Goal: Task Accomplishment & Management: Use online tool/utility

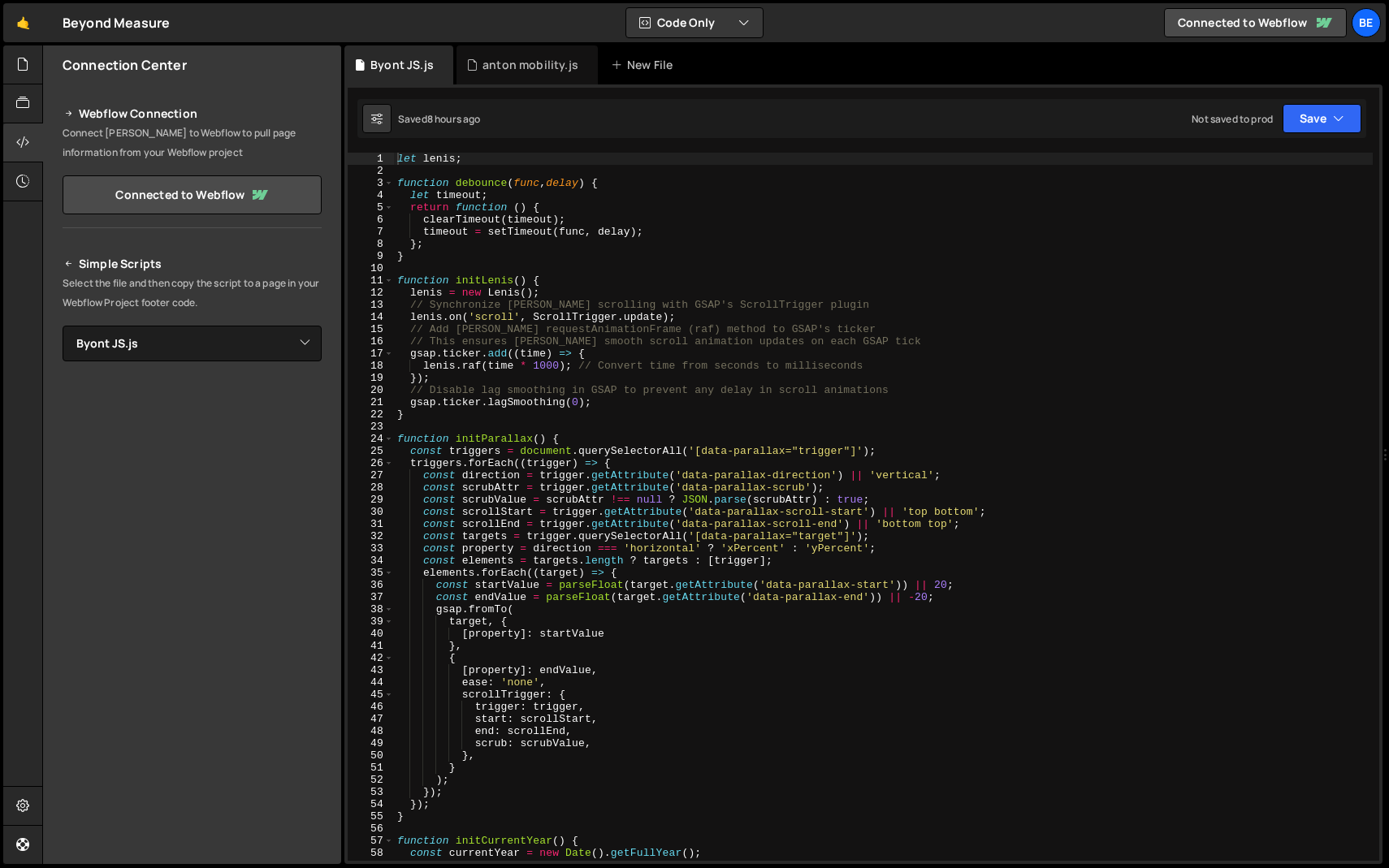
select select "38992"
click at [18, 139] on icon at bounding box center [22, 142] width 13 height 18
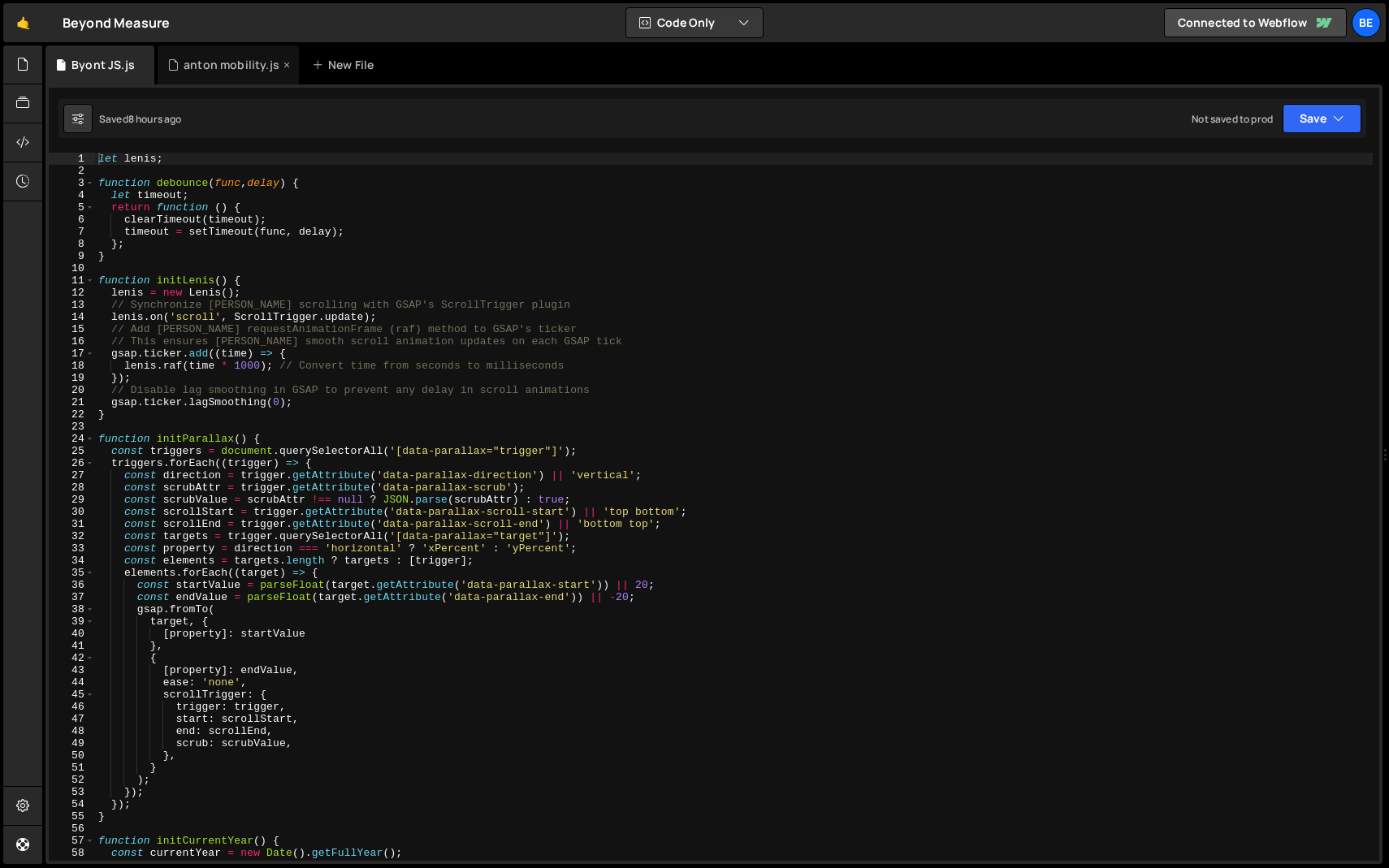
click at [281, 63] on icon at bounding box center [286, 64] width 12 height 17
click at [91, 281] on span at bounding box center [90, 281] width 9 height 13
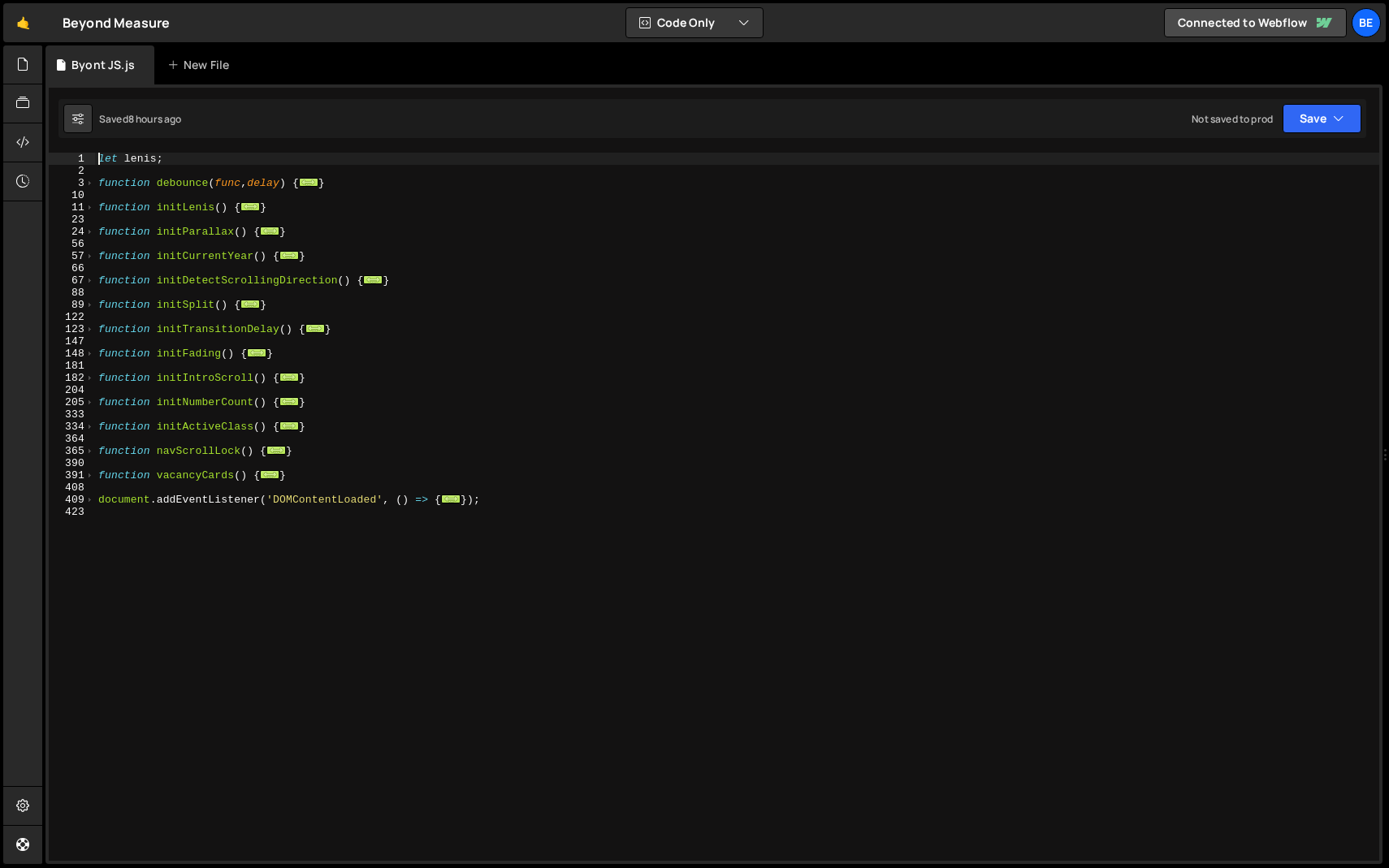
click at [372, 473] on div "let [PERSON_NAME] ; function debounce ( func , delay ) { ... } function initLen…" at bounding box center [737, 519] width 1284 height 733
type textarea "}"
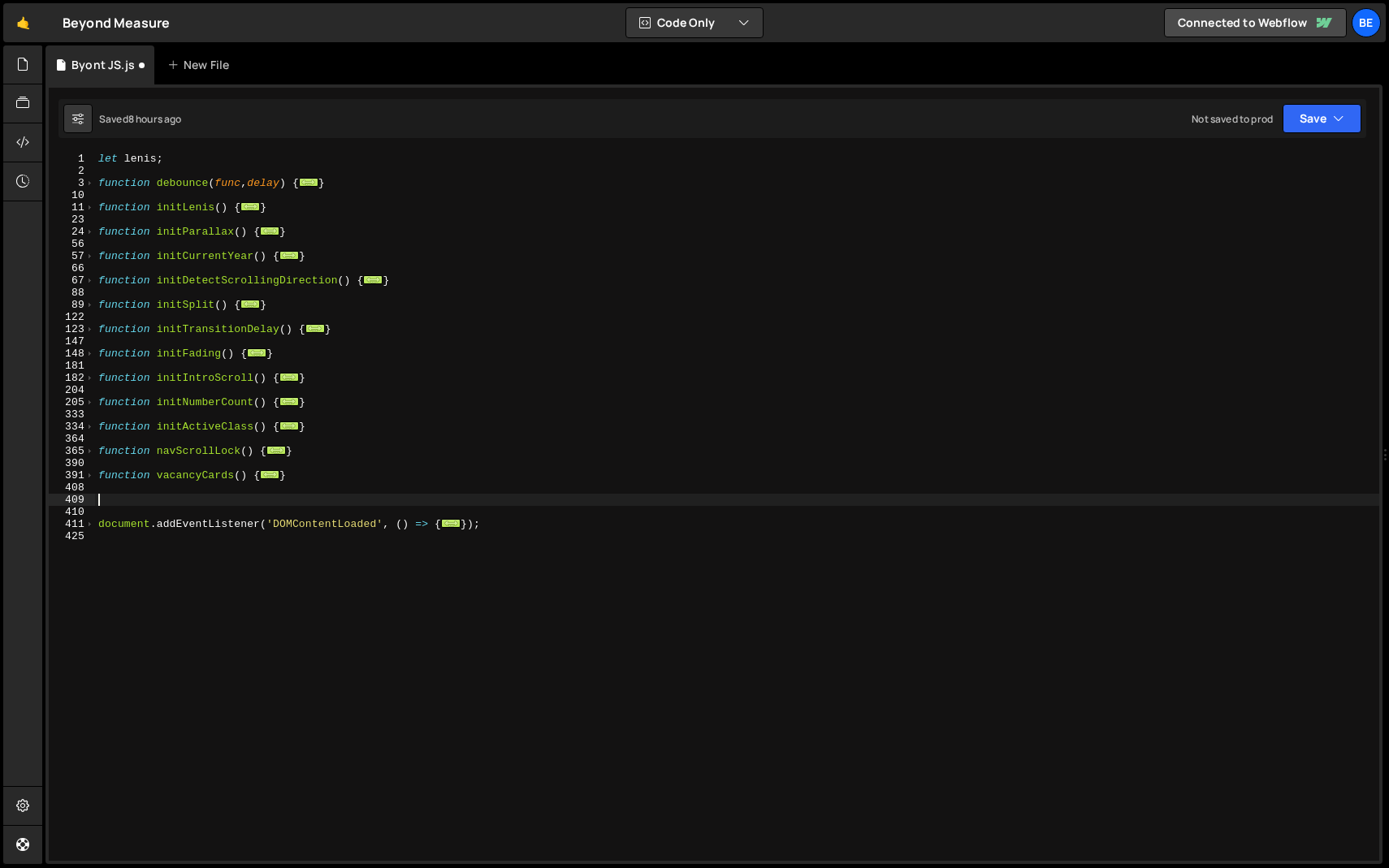
paste textarea "});"
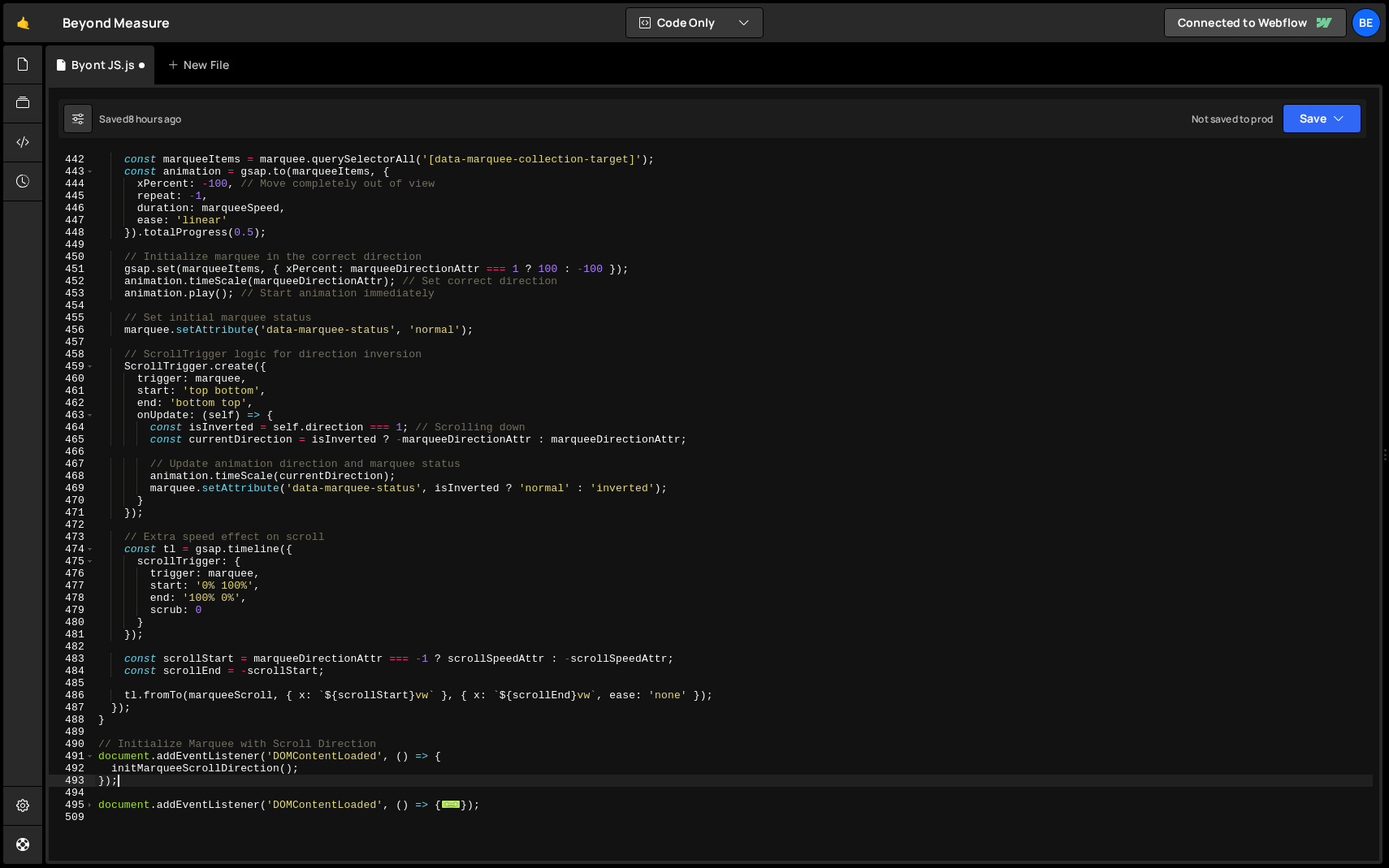
scroll to position [756, 0]
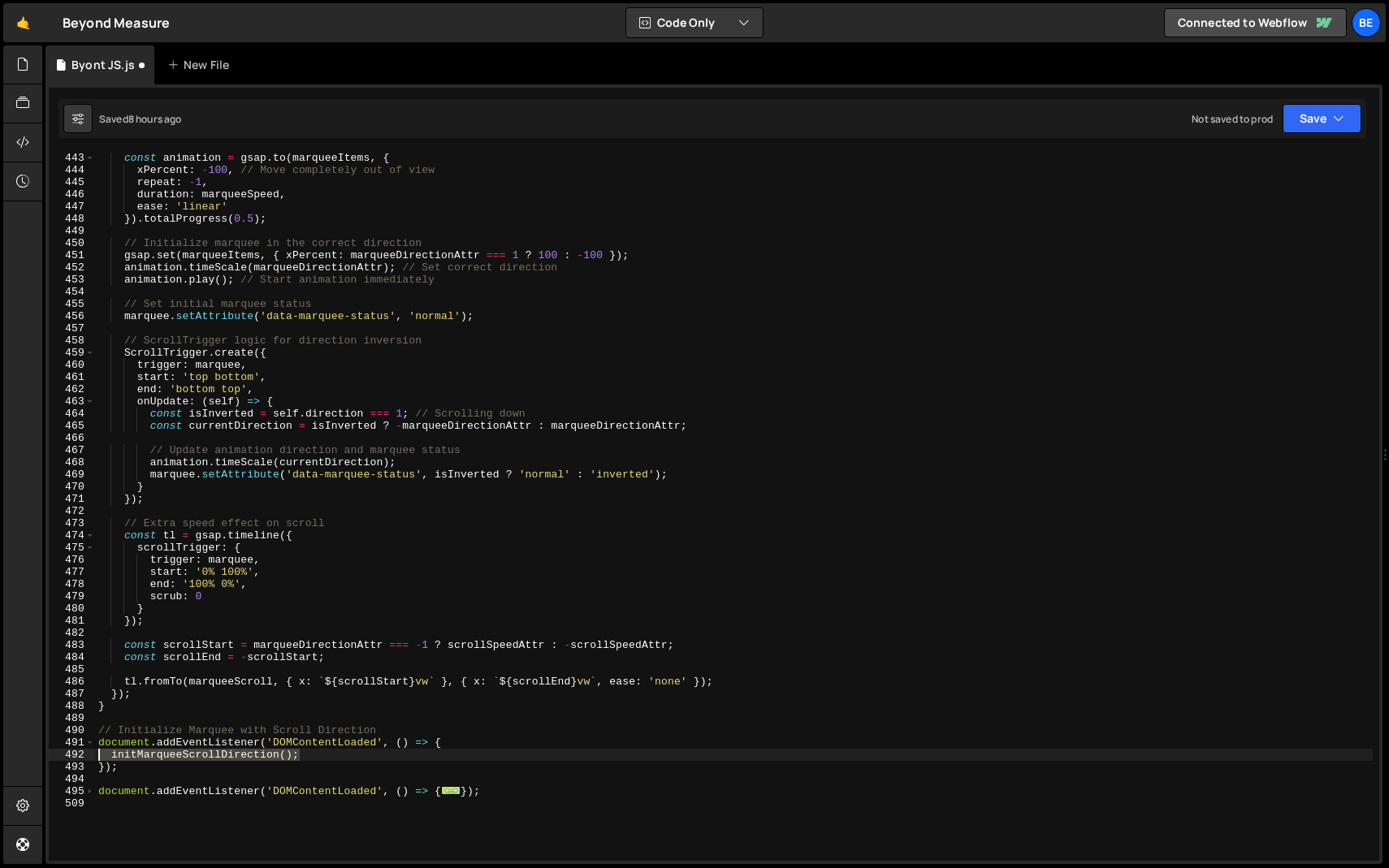
drag, startPoint x: 306, startPoint y: 755, endPoint x: 32, endPoint y: 755, distance: 274.0
click at [32, 755] on div "Hold on a sec... Are you certain you wish to leave this page? Any changes you'v…" at bounding box center [694, 434] width 1389 height 868
type textarea "initMarqueeScrollDirection();"
click at [90, 794] on span at bounding box center [90, 791] width 9 height 13
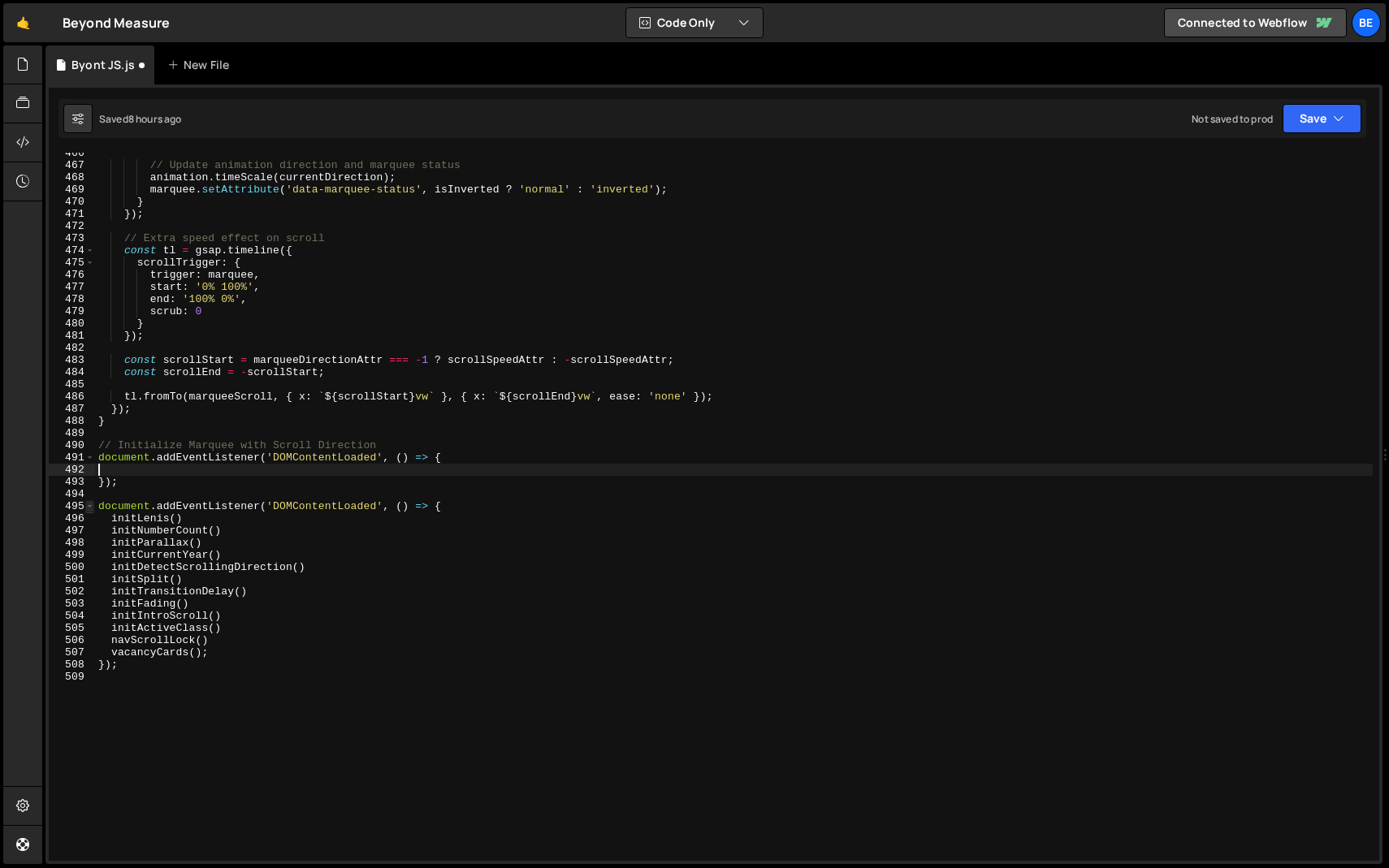
scroll to position [1044, 0]
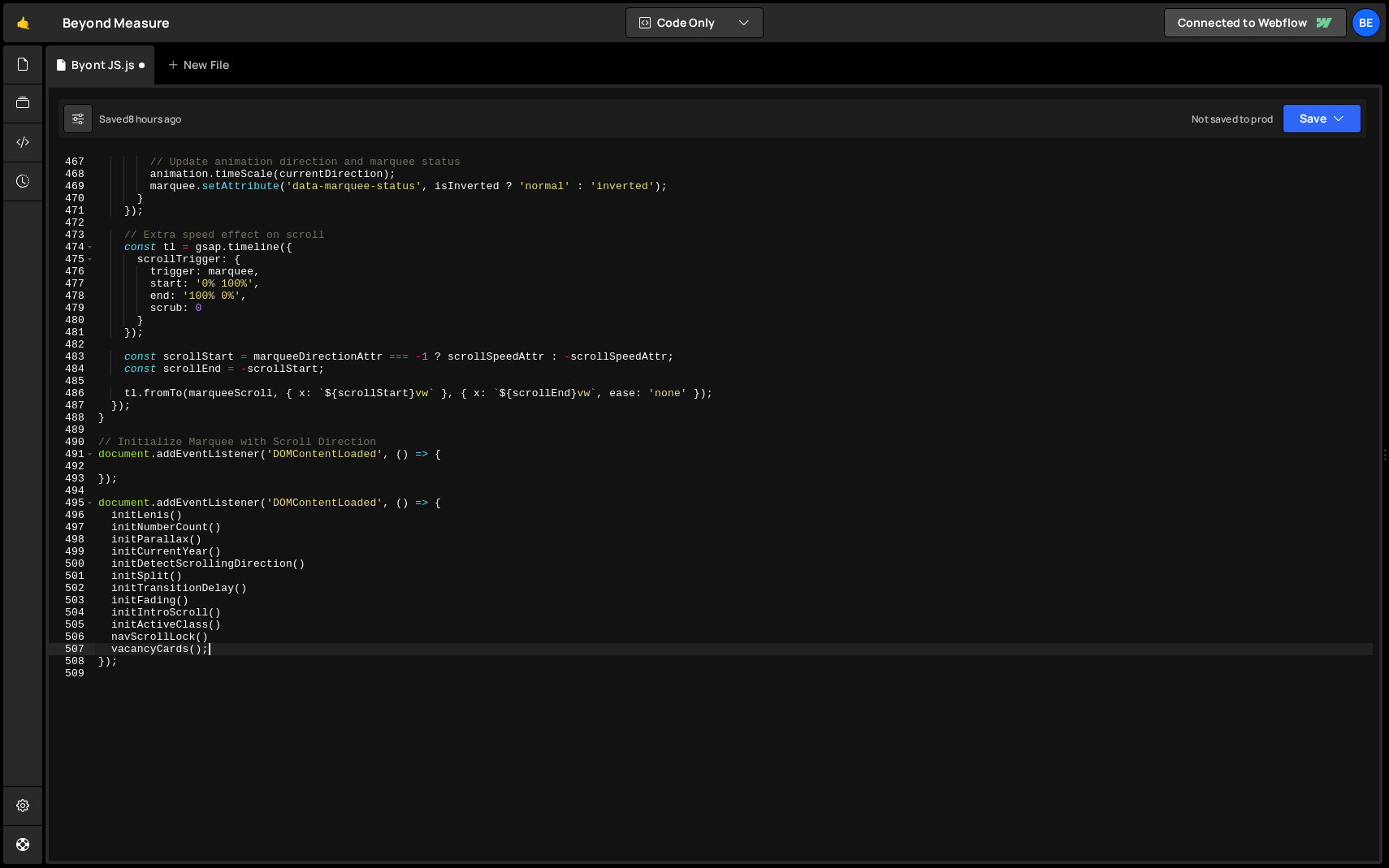
click at [255, 648] on div "// Update animation direction and marquee status animation . timeScale ( curren…" at bounding box center [734, 510] width 1278 height 733
type textarea "vacancyCards()"
paste textarea "initMarqueeScrollDirection();"
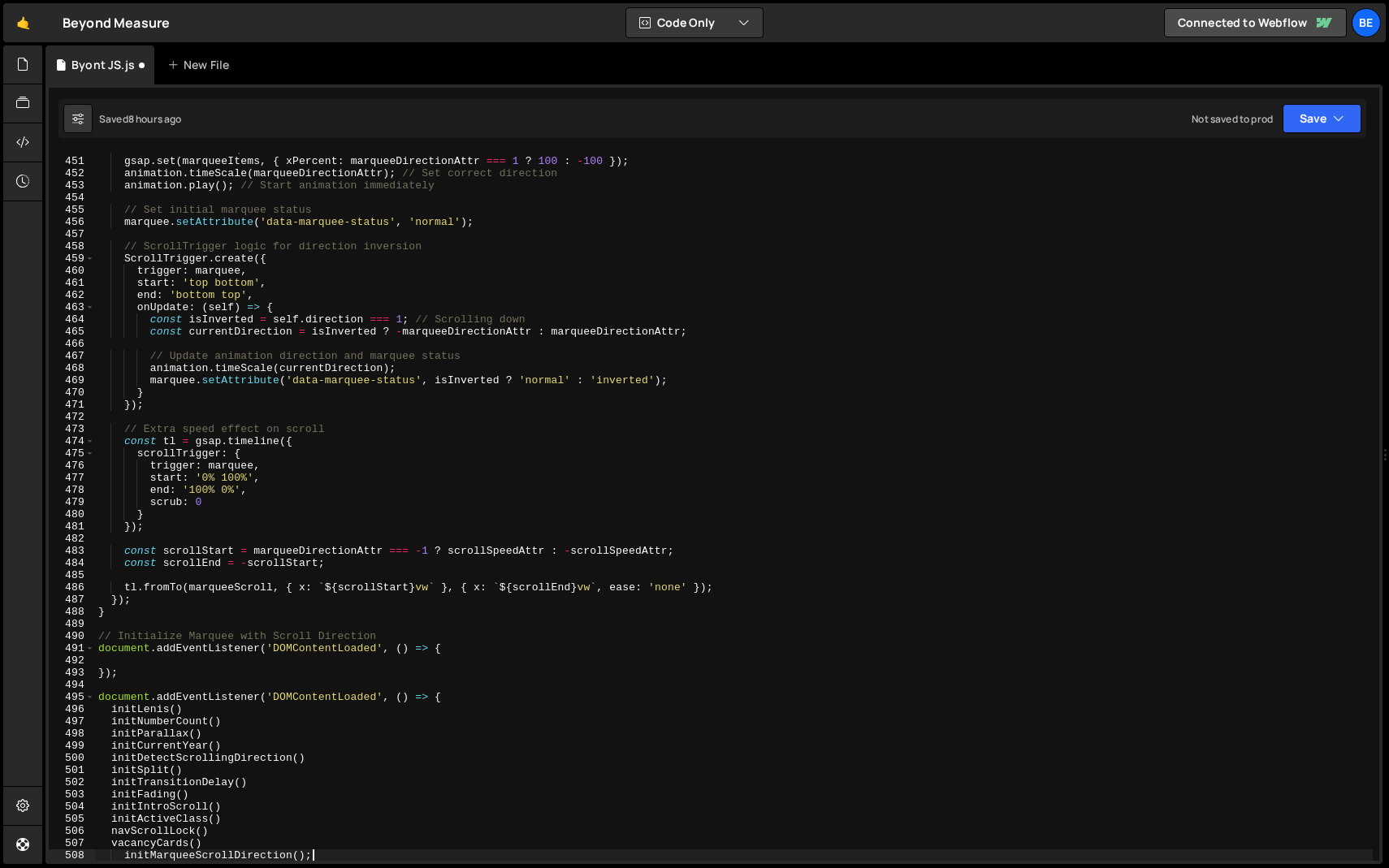
scroll to position [850, 0]
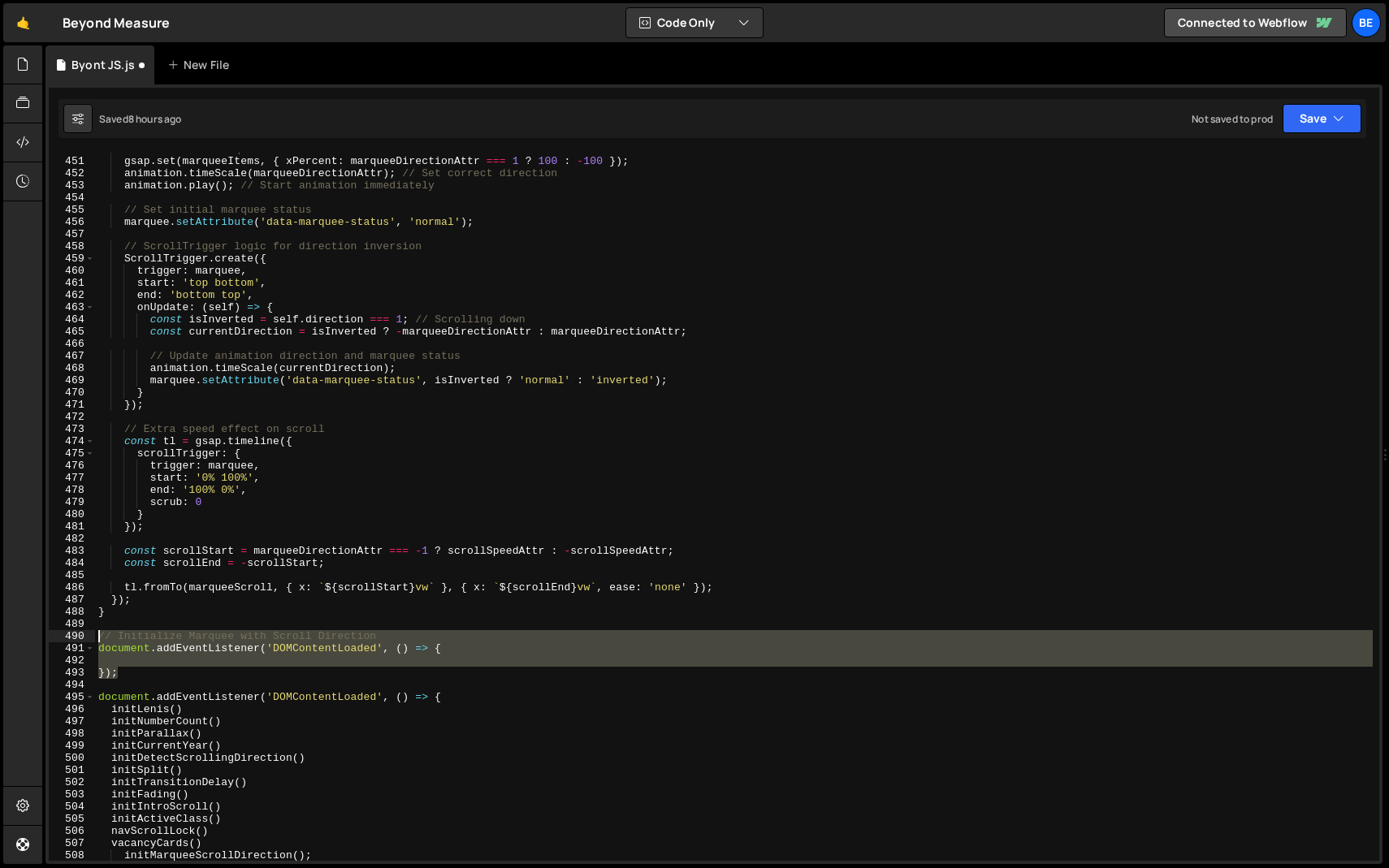
drag, startPoint x: 129, startPoint y: 676, endPoint x: 82, endPoint y: 637, distance: 61.1
click at [82, 637] on div "initMarqueeScrollDirection(); 450 451 452 453 454 455 456 457 458 459 460 461 4…" at bounding box center [714, 507] width 1331 height 708
type textarea "// Initialize Marquee with Scroll Direction document.addEventListener('DOMConte…"
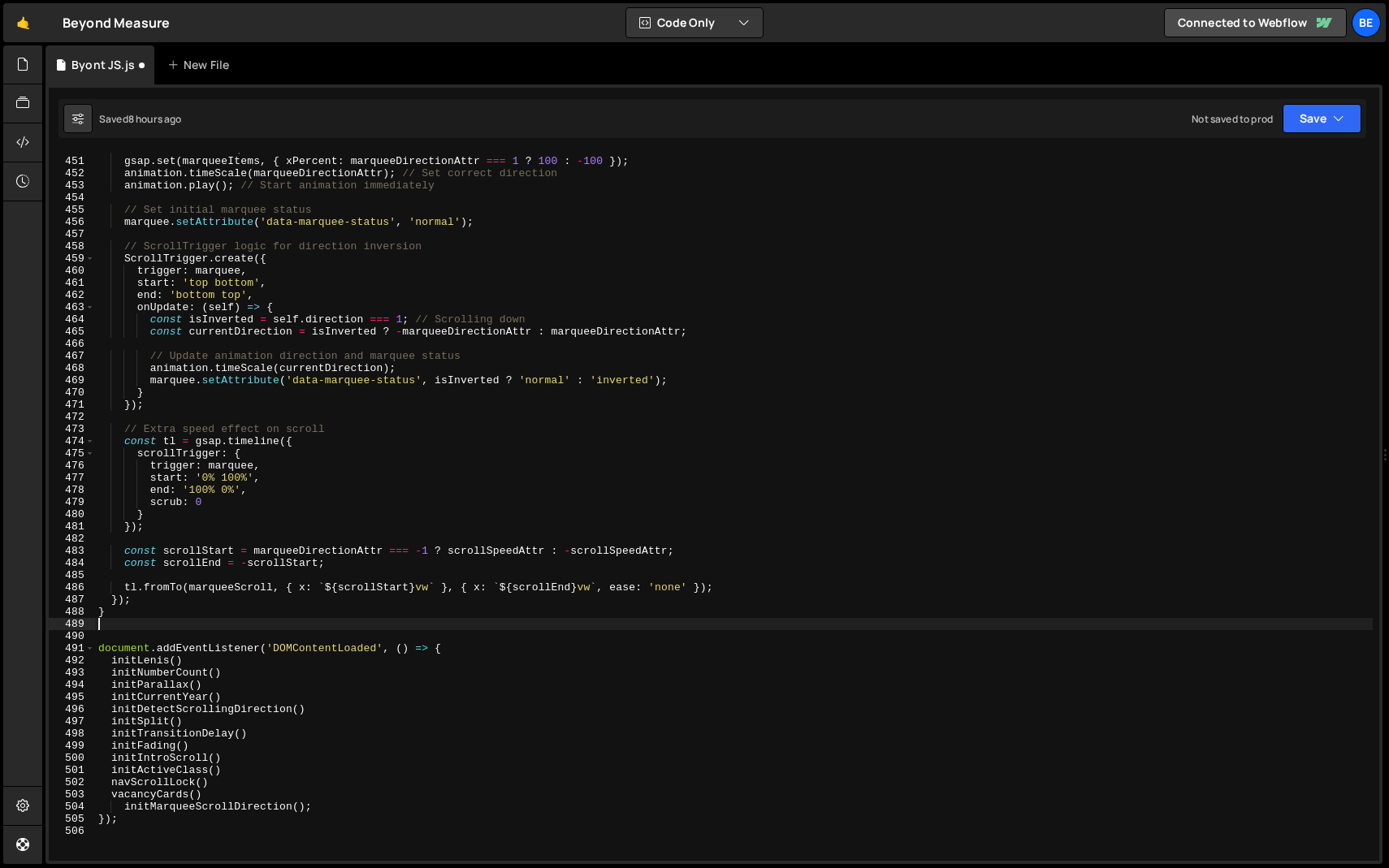
type textarea "}"
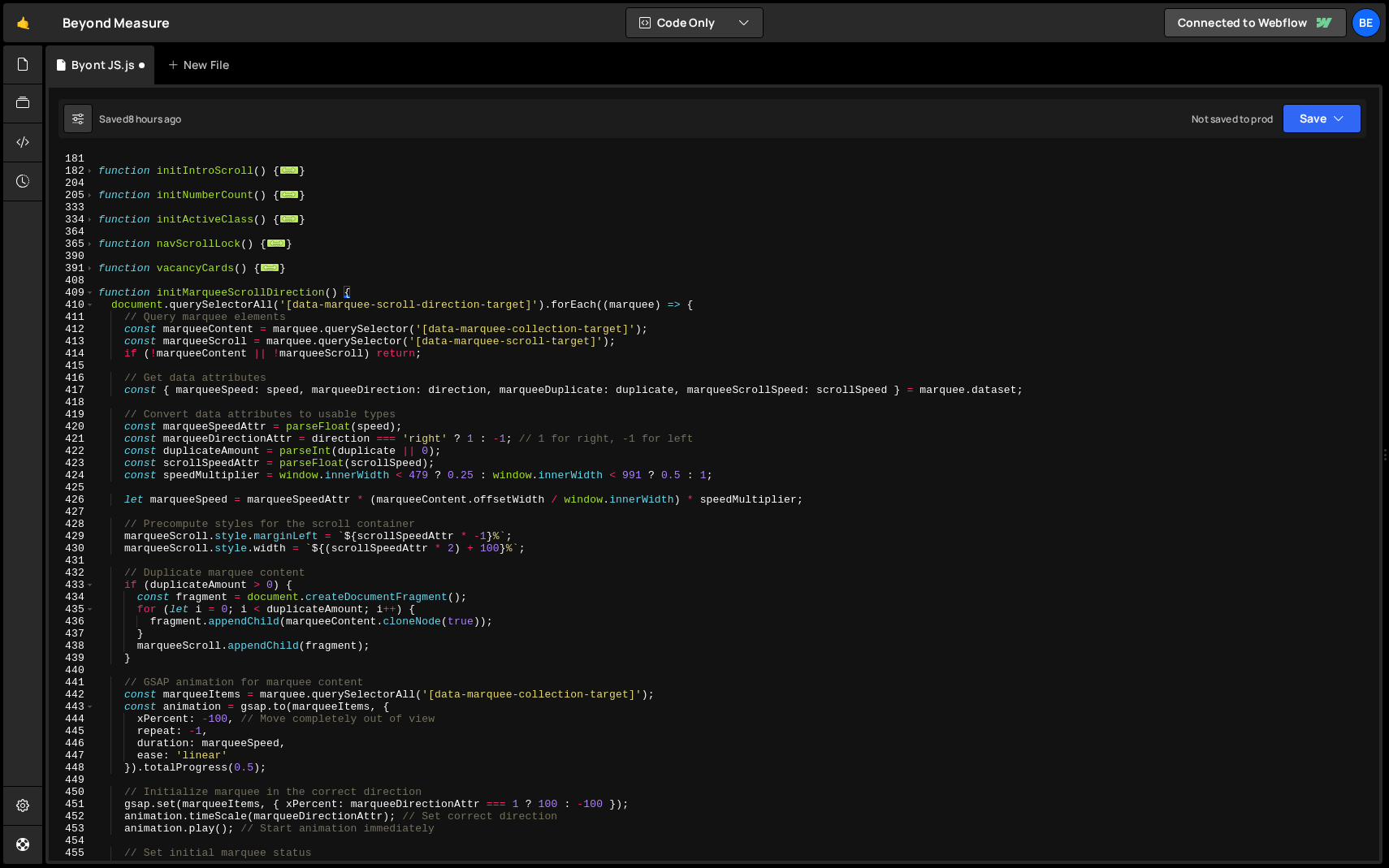
scroll to position [66, 0]
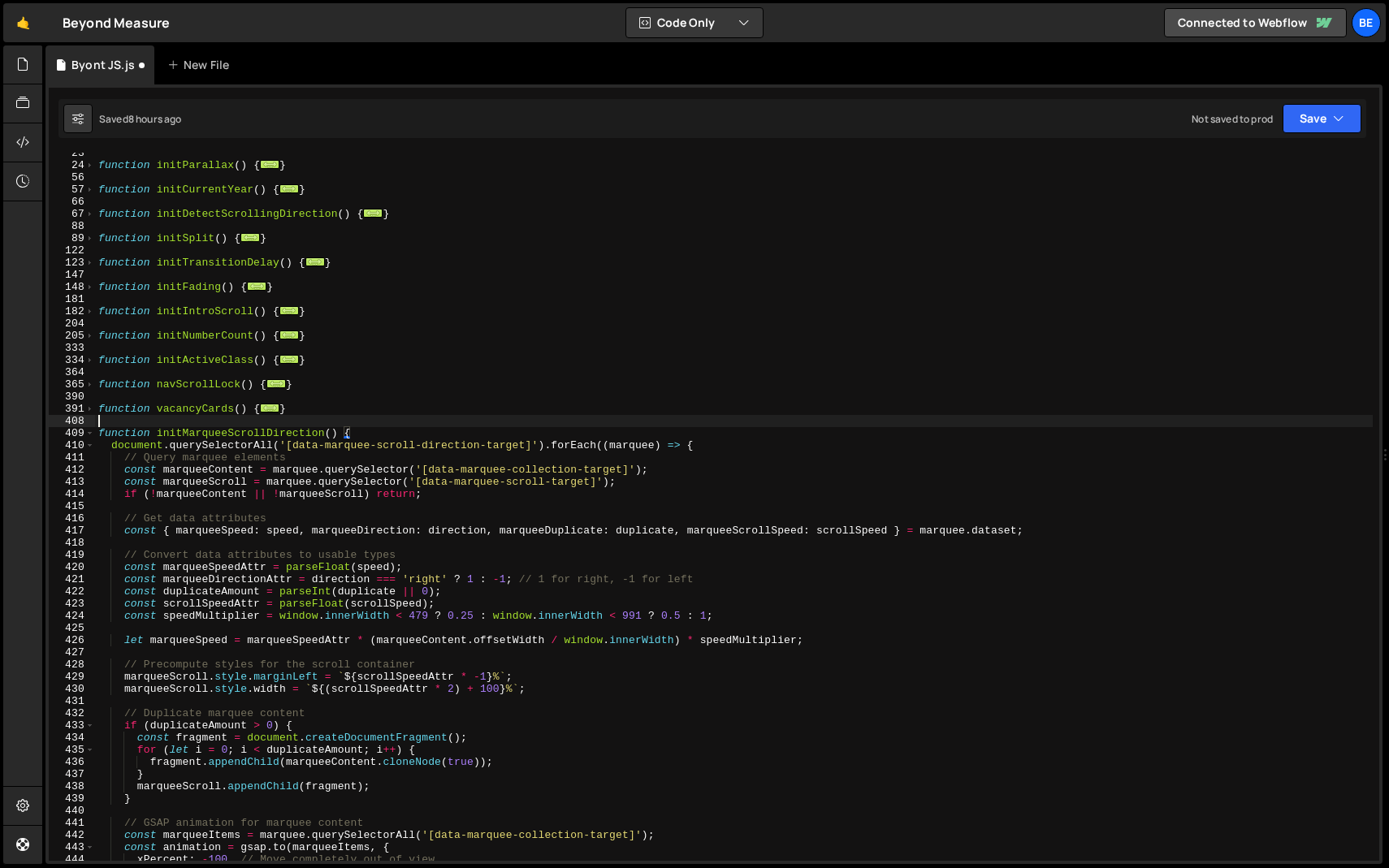
click at [200, 418] on div "function initParallax ( ) { ... } function initCurrentYear ( ) { ... } function…" at bounding box center [734, 513] width 1278 height 733
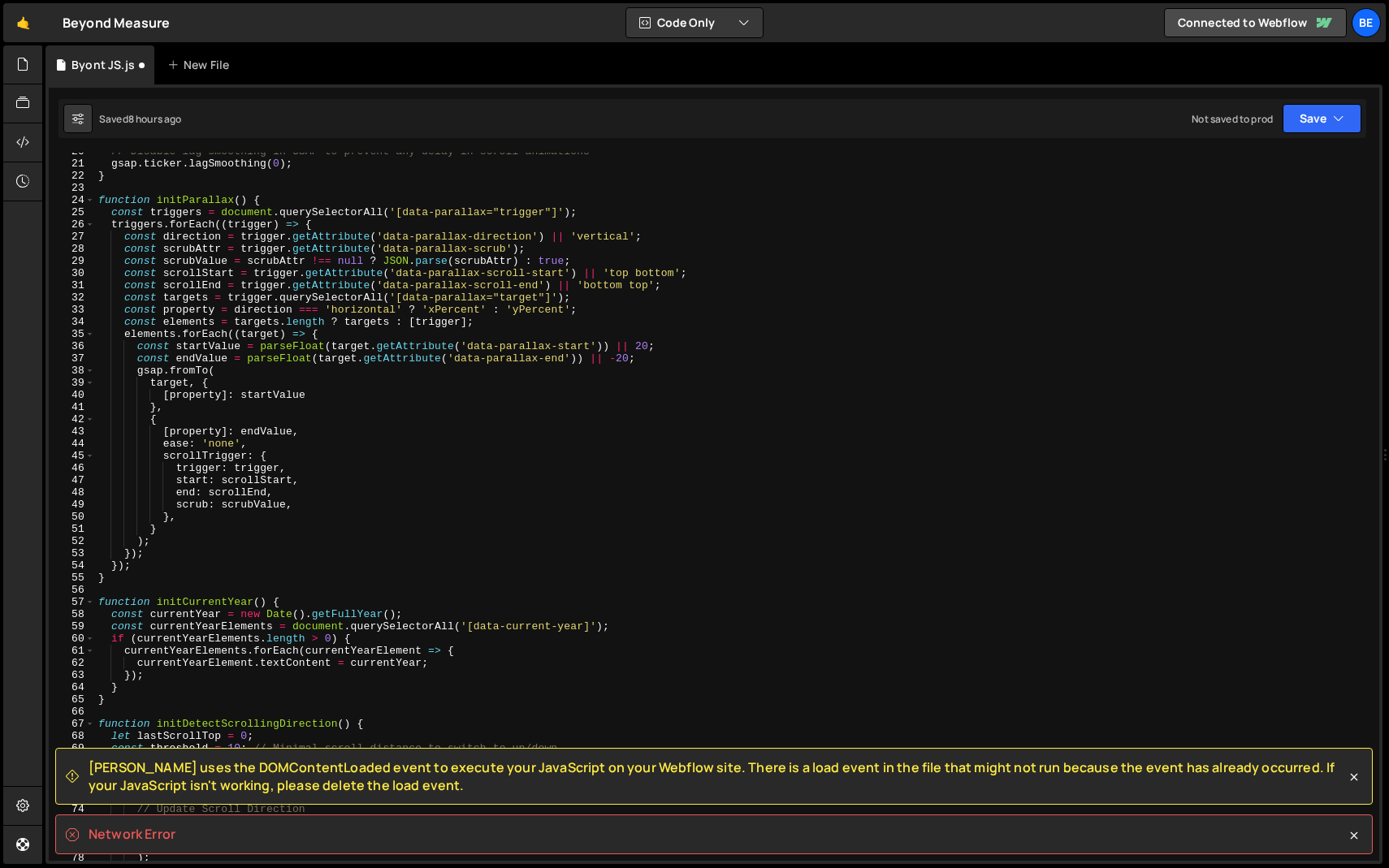
scroll to position [75, 0]
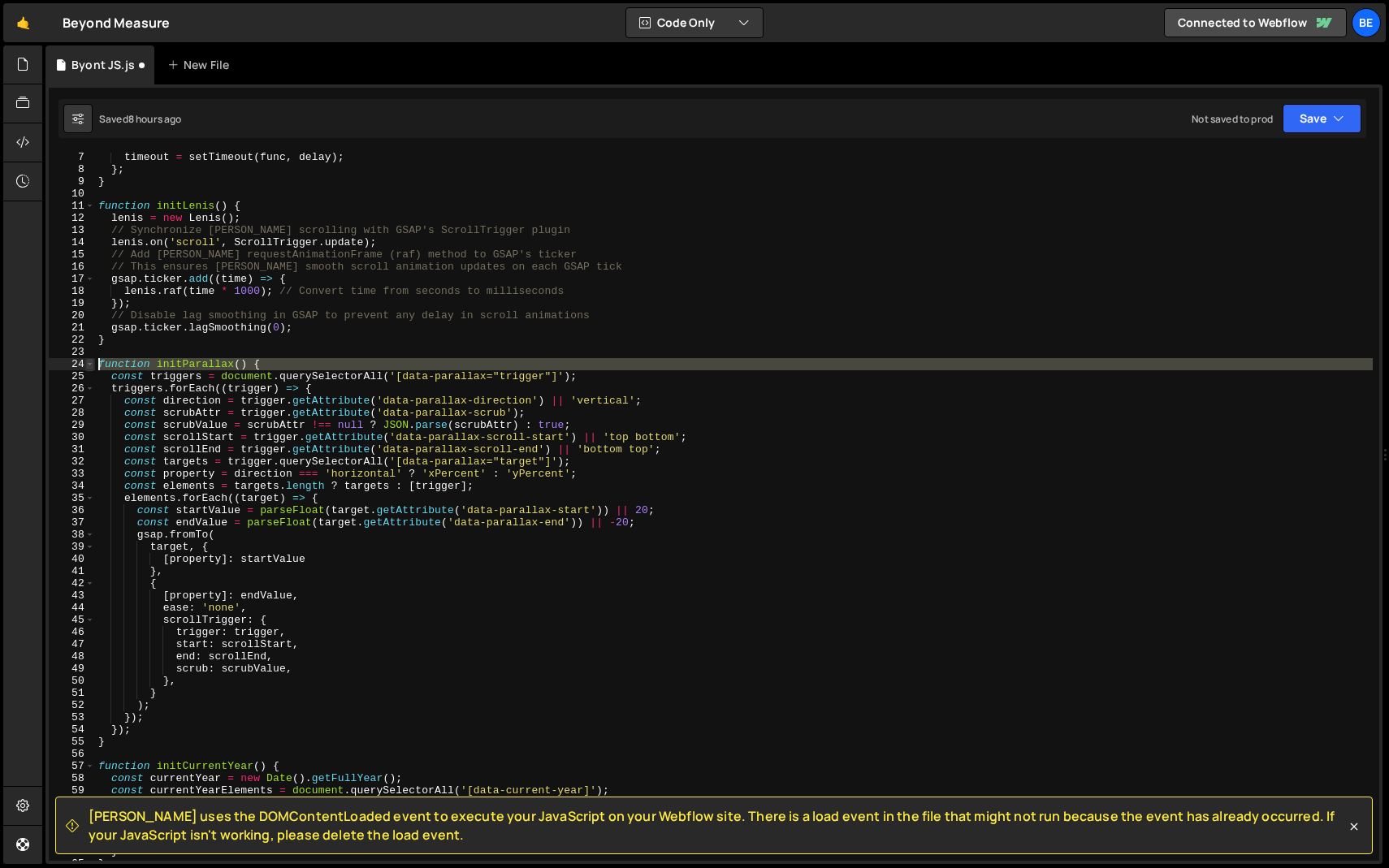
click at [86, 363] on span at bounding box center [90, 364] width 9 height 13
type textarea "function initParallax() { const triggers = document.querySelectorAll('[data-par…"
click at [91, 362] on span at bounding box center [90, 364] width 9 height 13
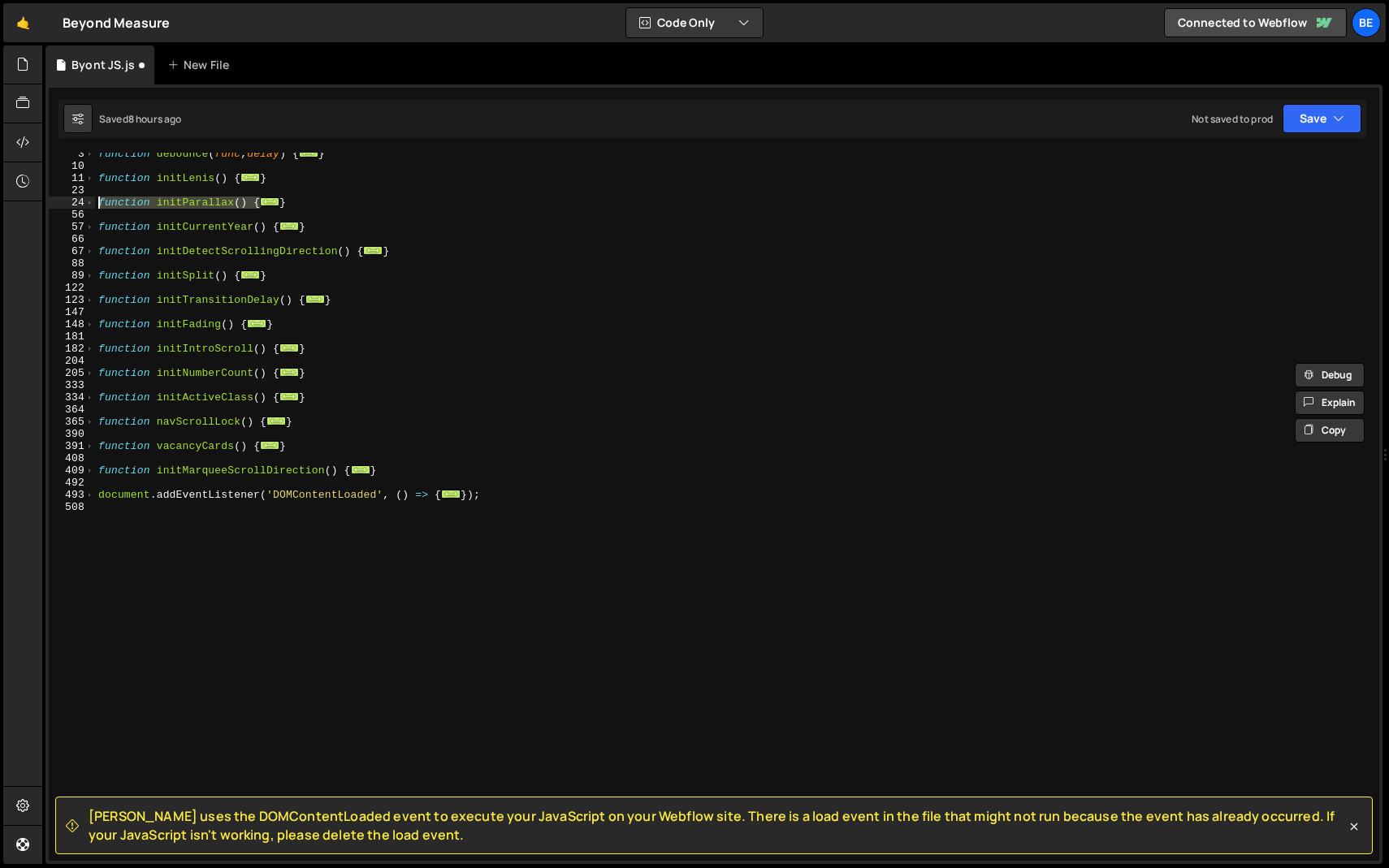
scroll to position [0, 0]
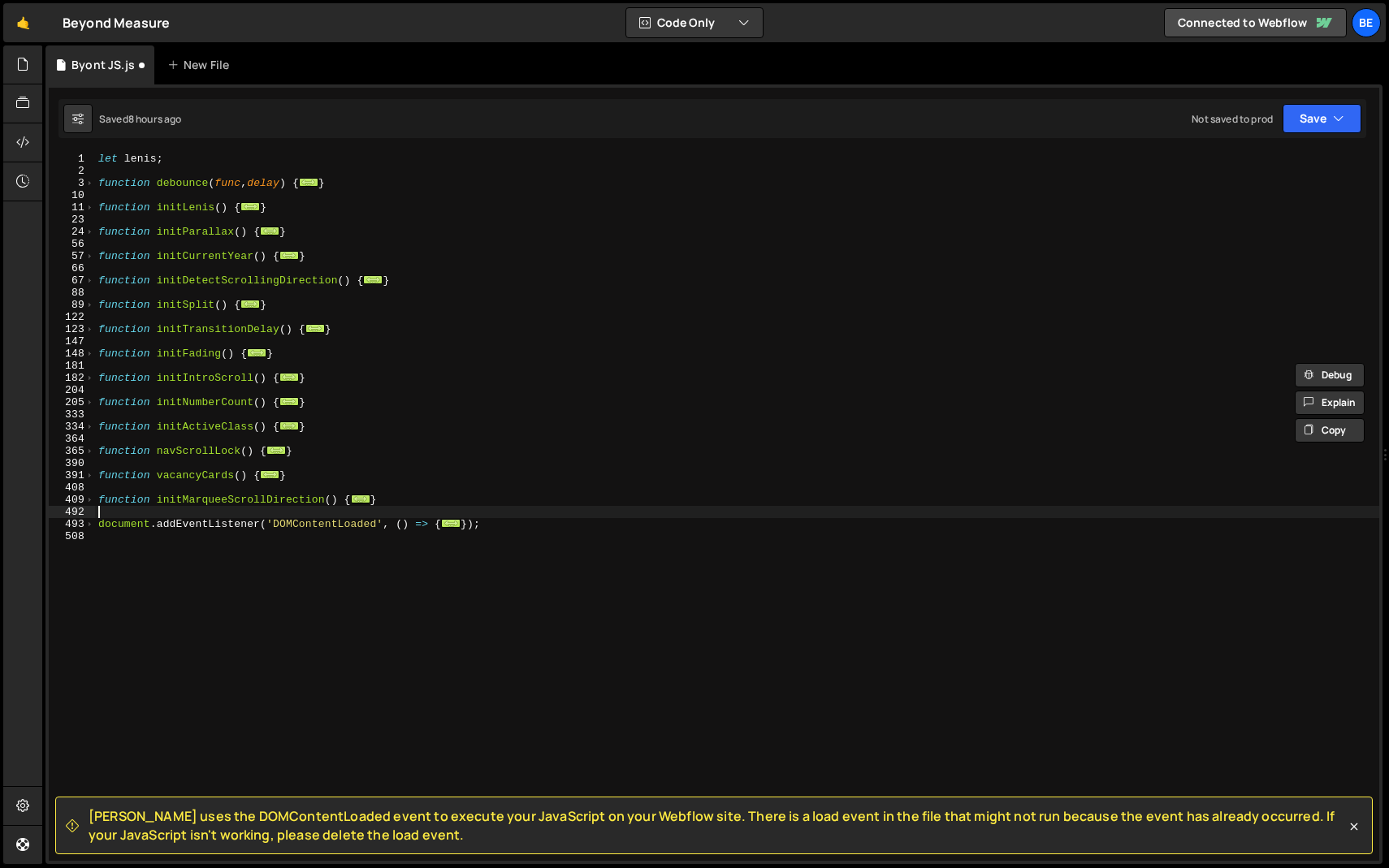
click at [203, 511] on div "let [PERSON_NAME] ; function debounce ( func , delay ) { ... } function initLen…" at bounding box center [737, 519] width 1284 height 733
